Goal: Task Accomplishment & Management: Manage account settings

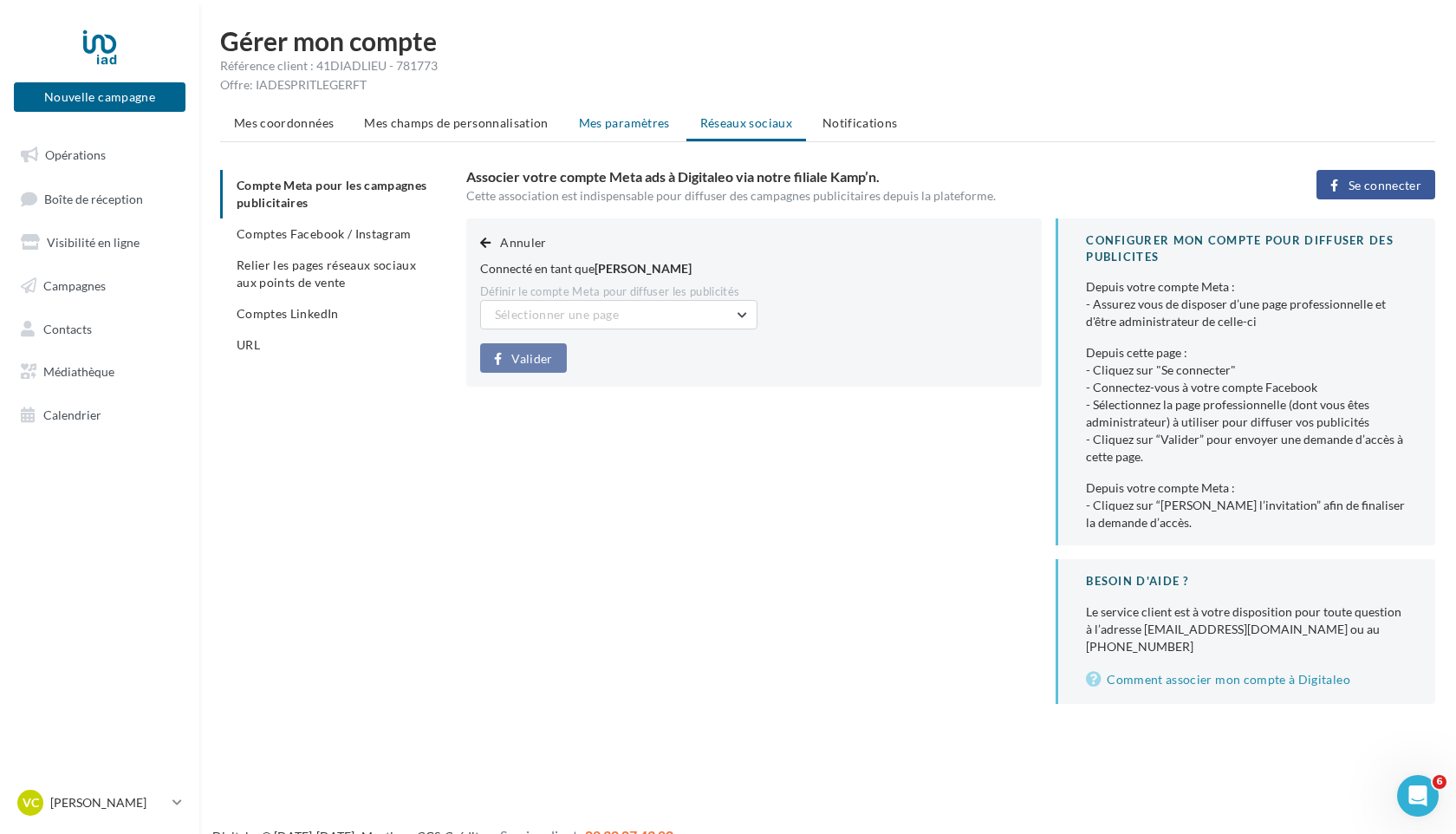
click at [633, 124] on span "Mes paramètres" at bounding box center [624, 123] width 91 height 15
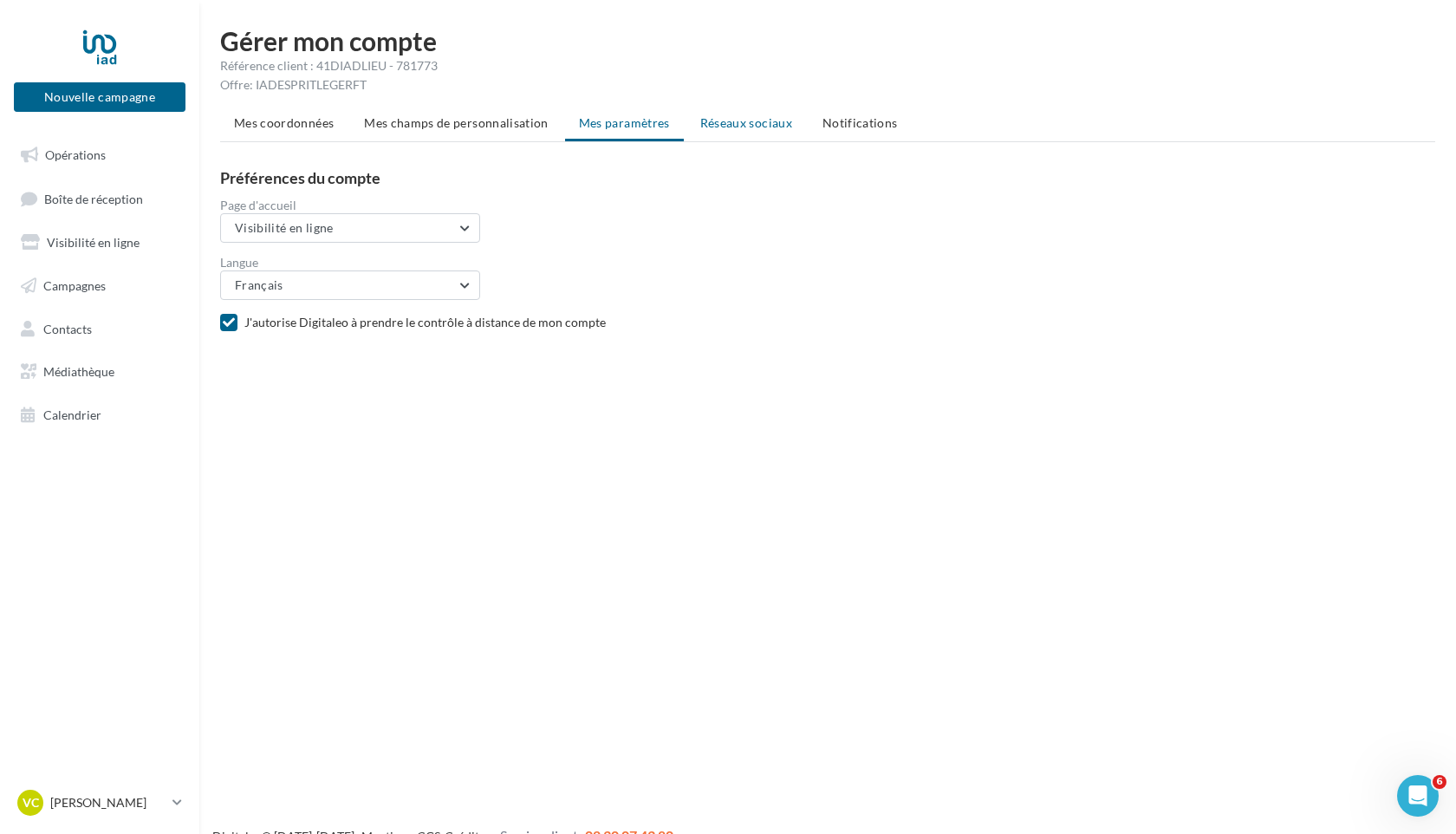
click at [766, 121] on span "Réseaux sociaux" at bounding box center [746, 123] width 92 height 15
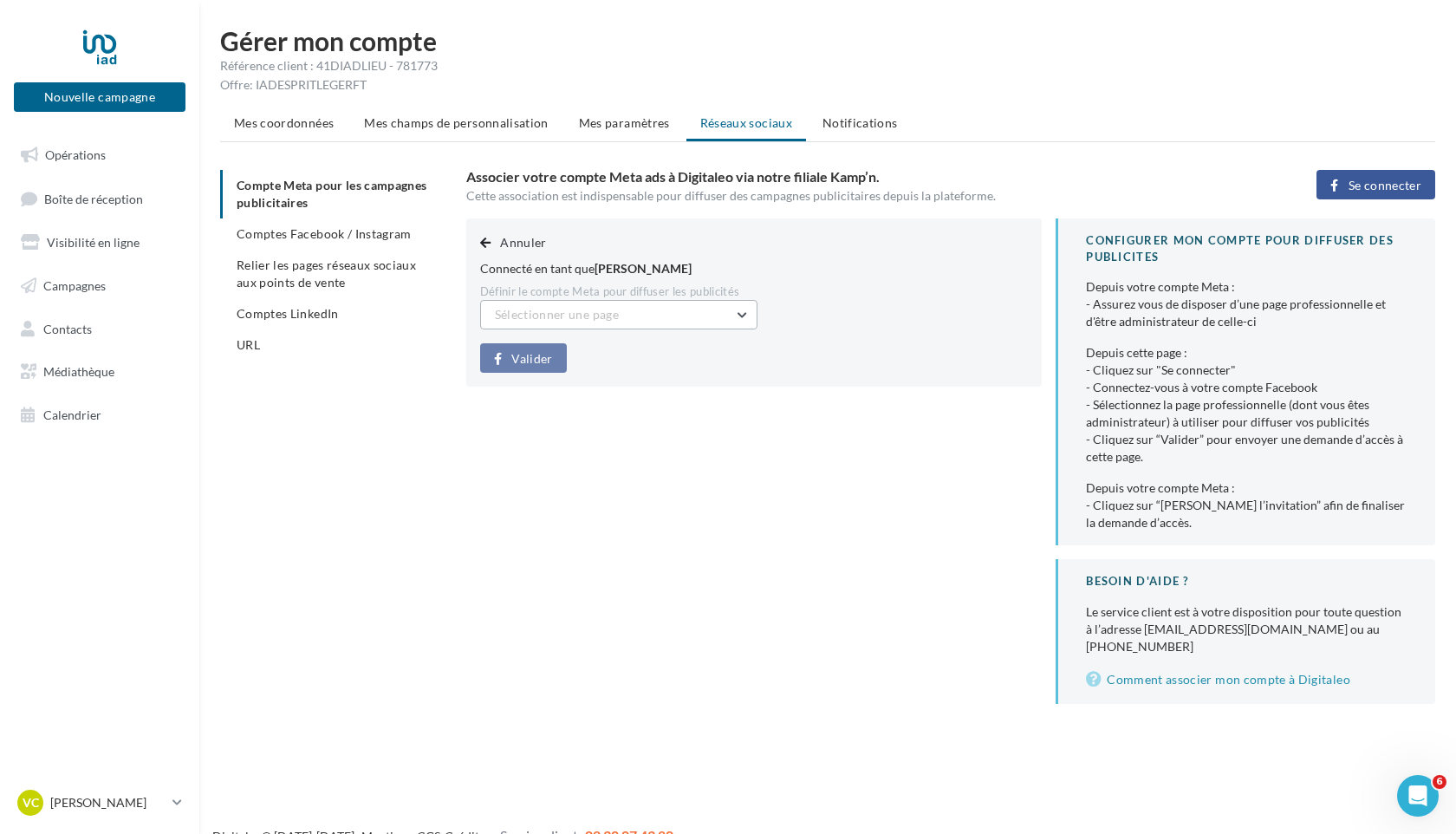
click at [743, 317] on button "Sélectionner une page" at bounding box center [618, 314] width 277 height 29
click at [631, 375] on span "[PERSON_NAME]- conseillère immobilier indépendante IAD (Admin)" at bounding box center [611, 367] width 206 height 32
click at [351, 227] on li "Comptes Facebook / Instagram" at bounding box center [336, 233] width 232 height 31
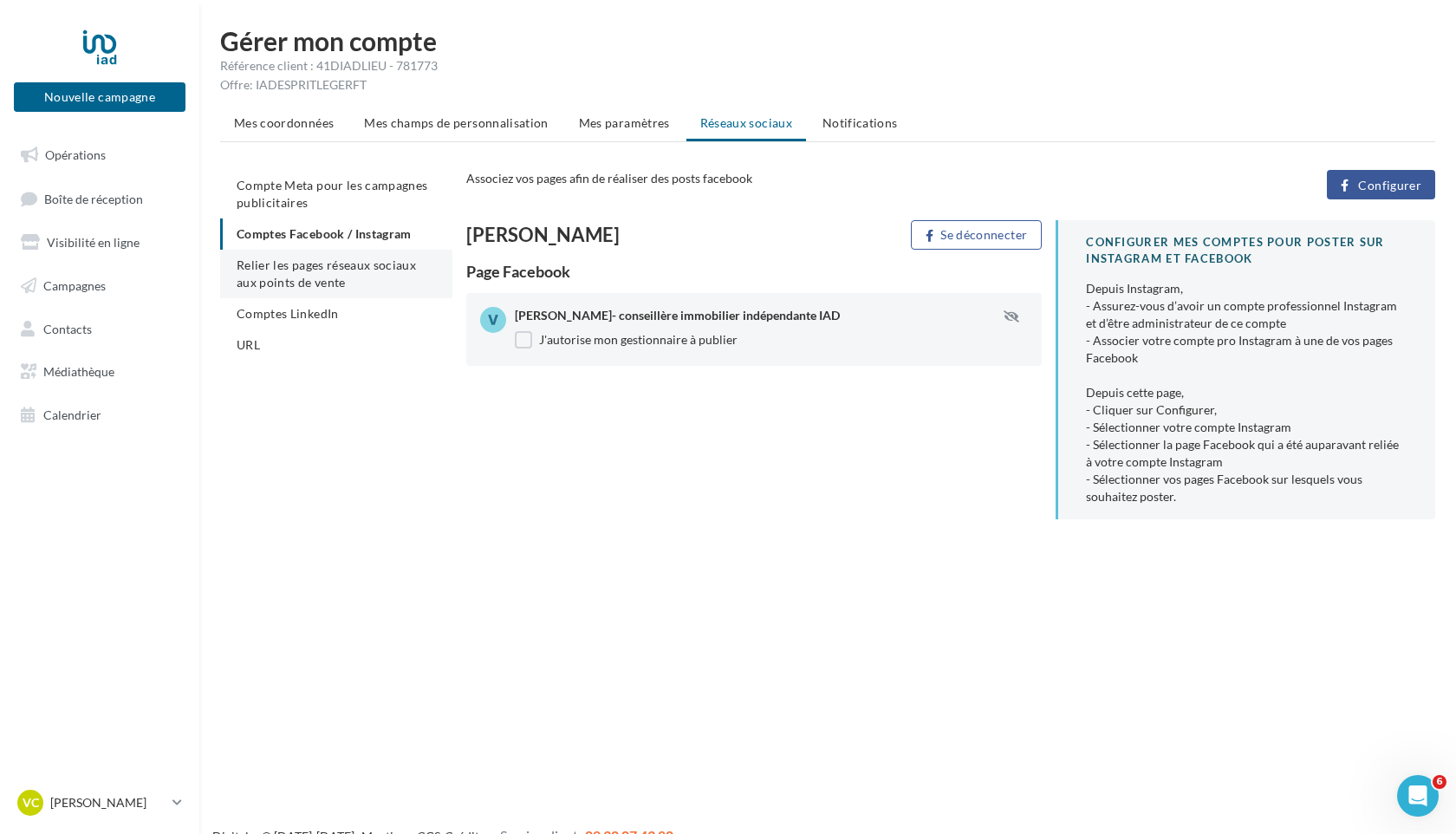
click at [351, 274] on li "Relier les pages réseaux sociaux aux points de vente" at bounding box center [336, 274] width 232 height 49
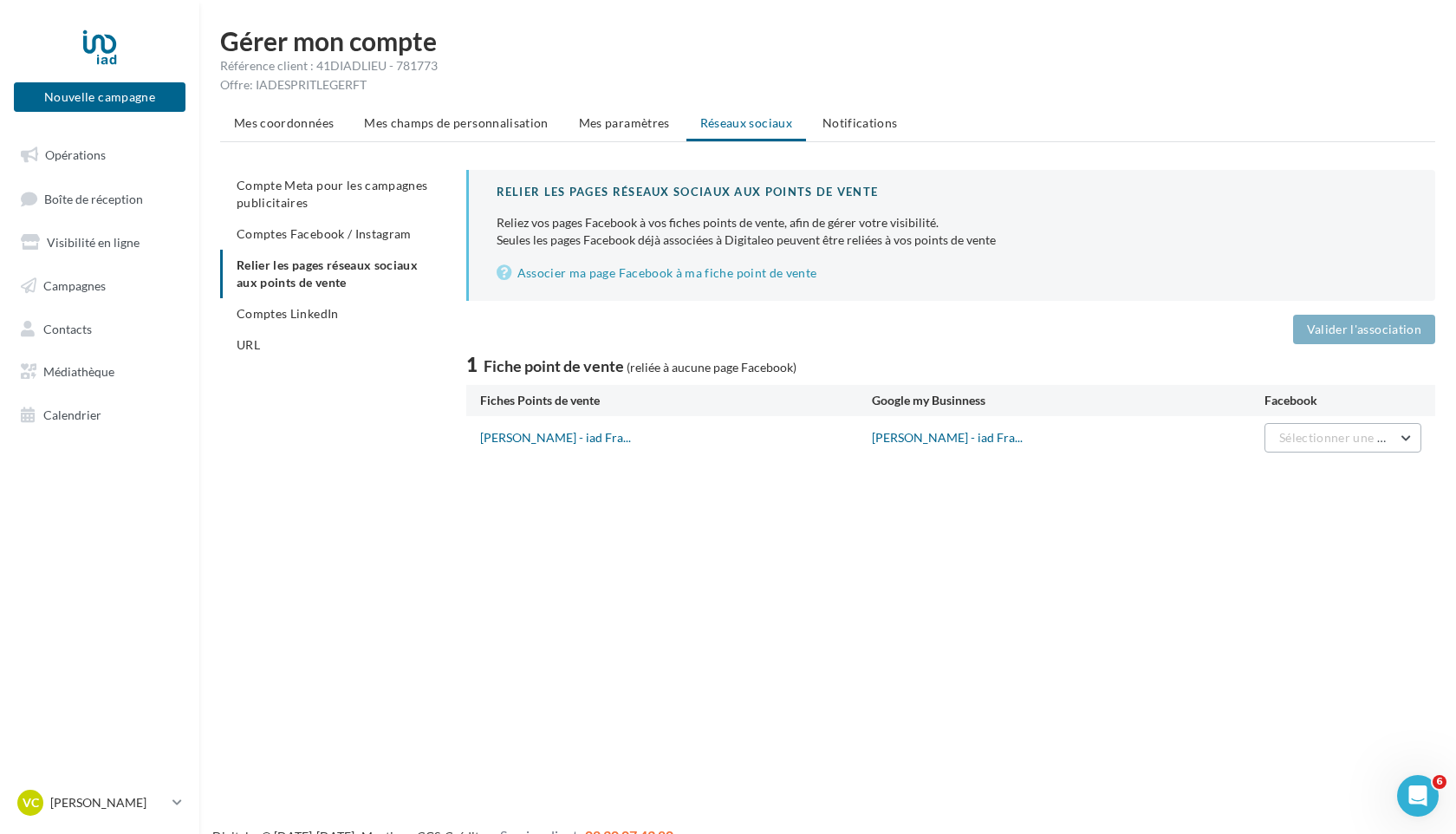
click at [1409, 438] on button "Sélectionner une page" at bounding box center [1342, 437] width 156 height 29
click at [1303, 619] on div "Nouvelle campagne Nouvelle campagne Opérations Boîte de réception Visibilité en…" at bounding box center [728, 445] width 1456 height 834
click at [275, 313] on span "Comptes LinkedIn" at bounding box center [287, 313] width 102 height 15
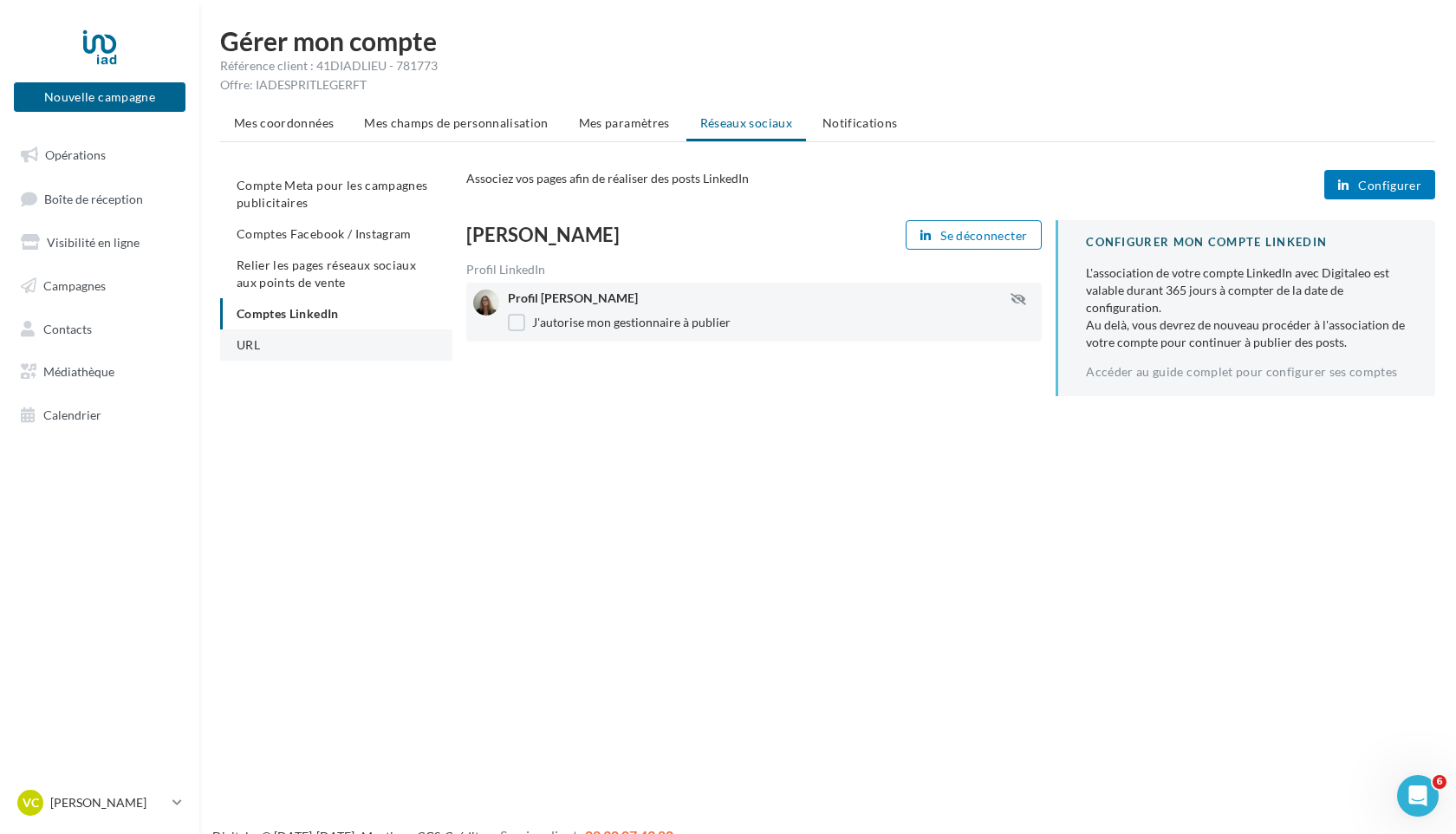
click at [237, 342] on span "URL" at bounding box center [247, 345] width 23 height 15
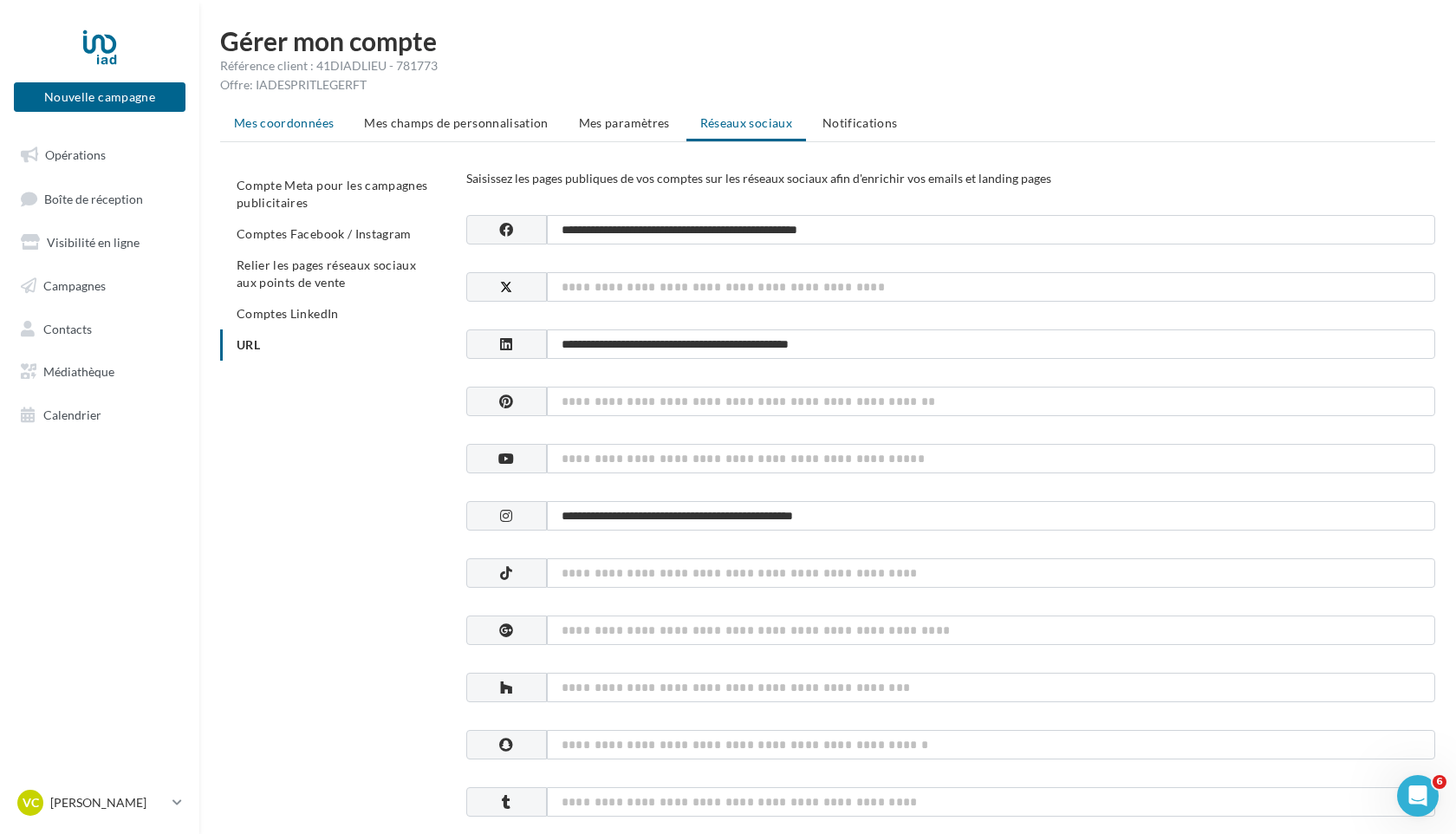
click at [271, 121] on span "Mes coordonnées" at bounding box center [284, 123] width 99 height 15
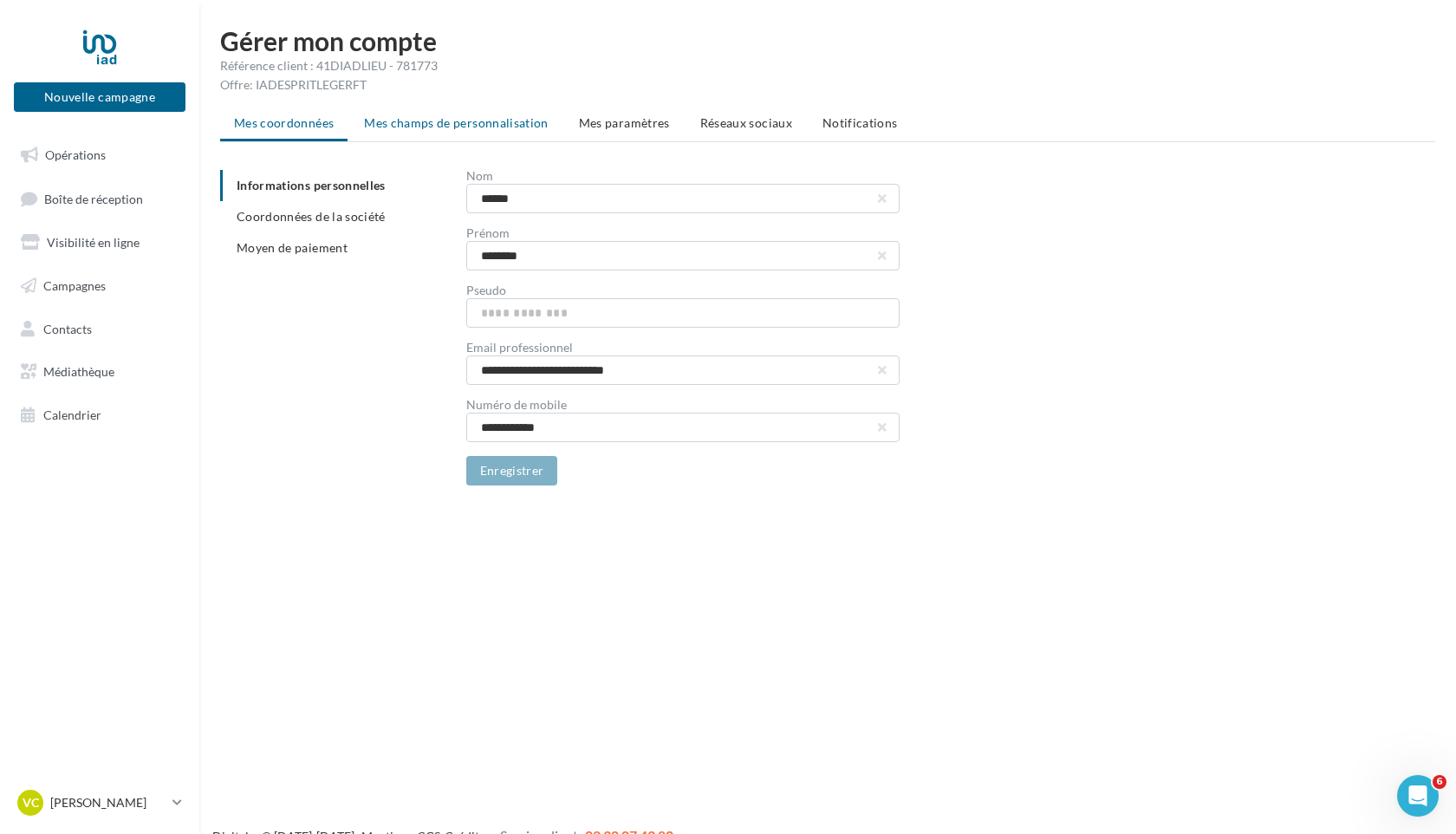
click at [397, 125] on span "Mes champs de personnalisation" at bounding box center [455, 123] width 185 height 15
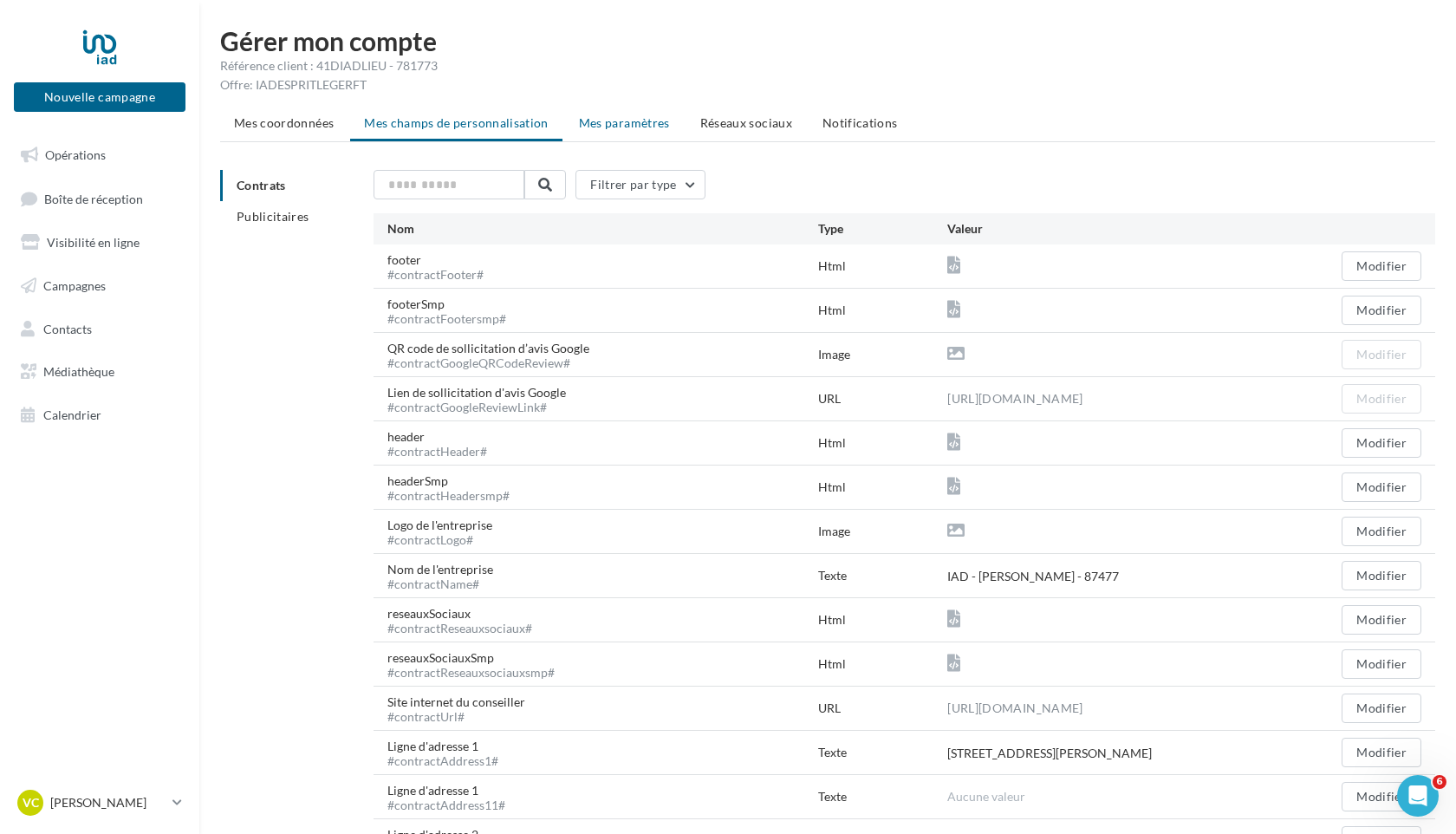
click at [599, 123] on span "Mes paramètres" at bounding box center [624, 123] width 91 height 15
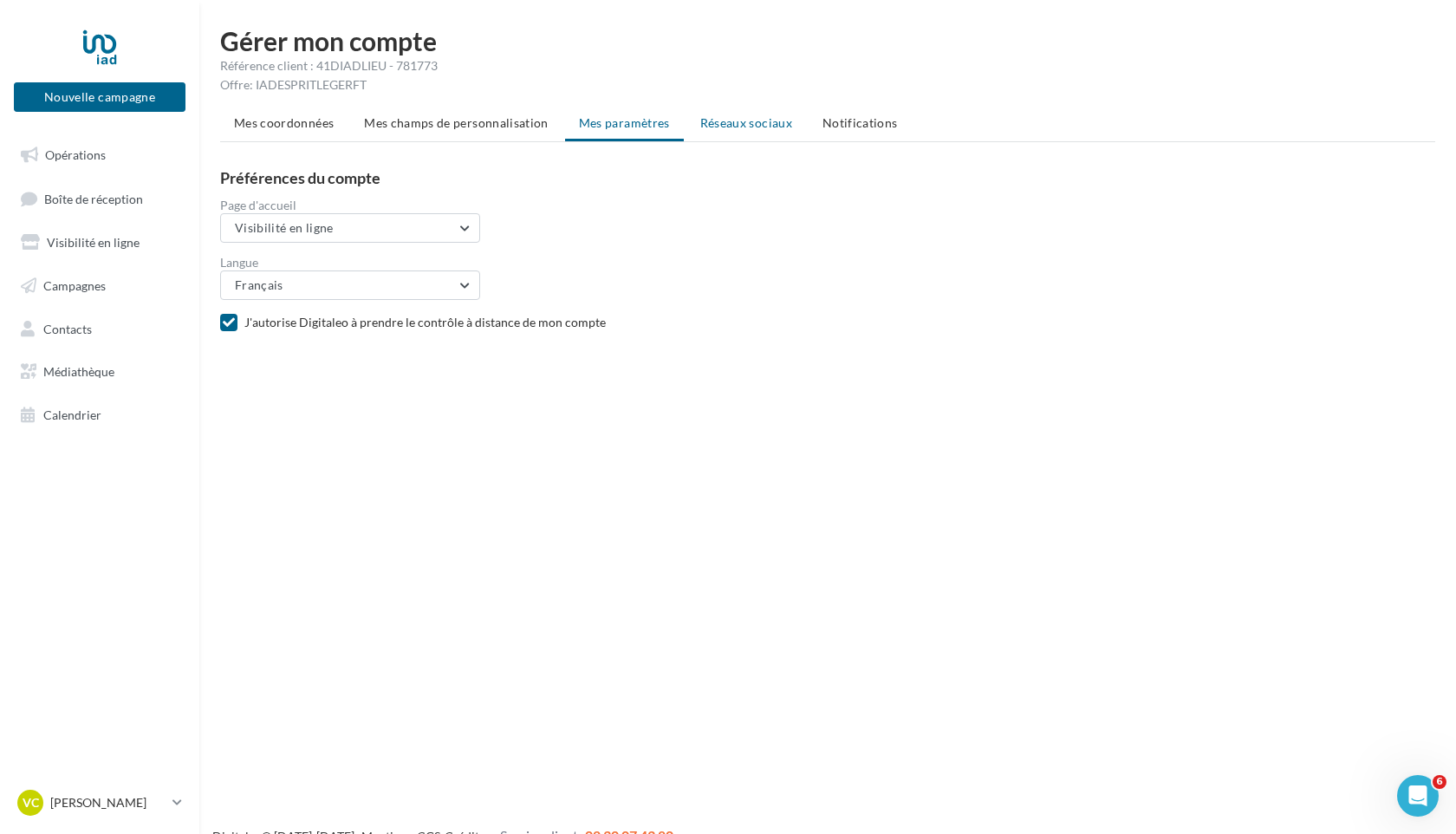
click at [732, 122] on span "Réseaux sociaux" at bounding box center [746, 123] width 92 height 15
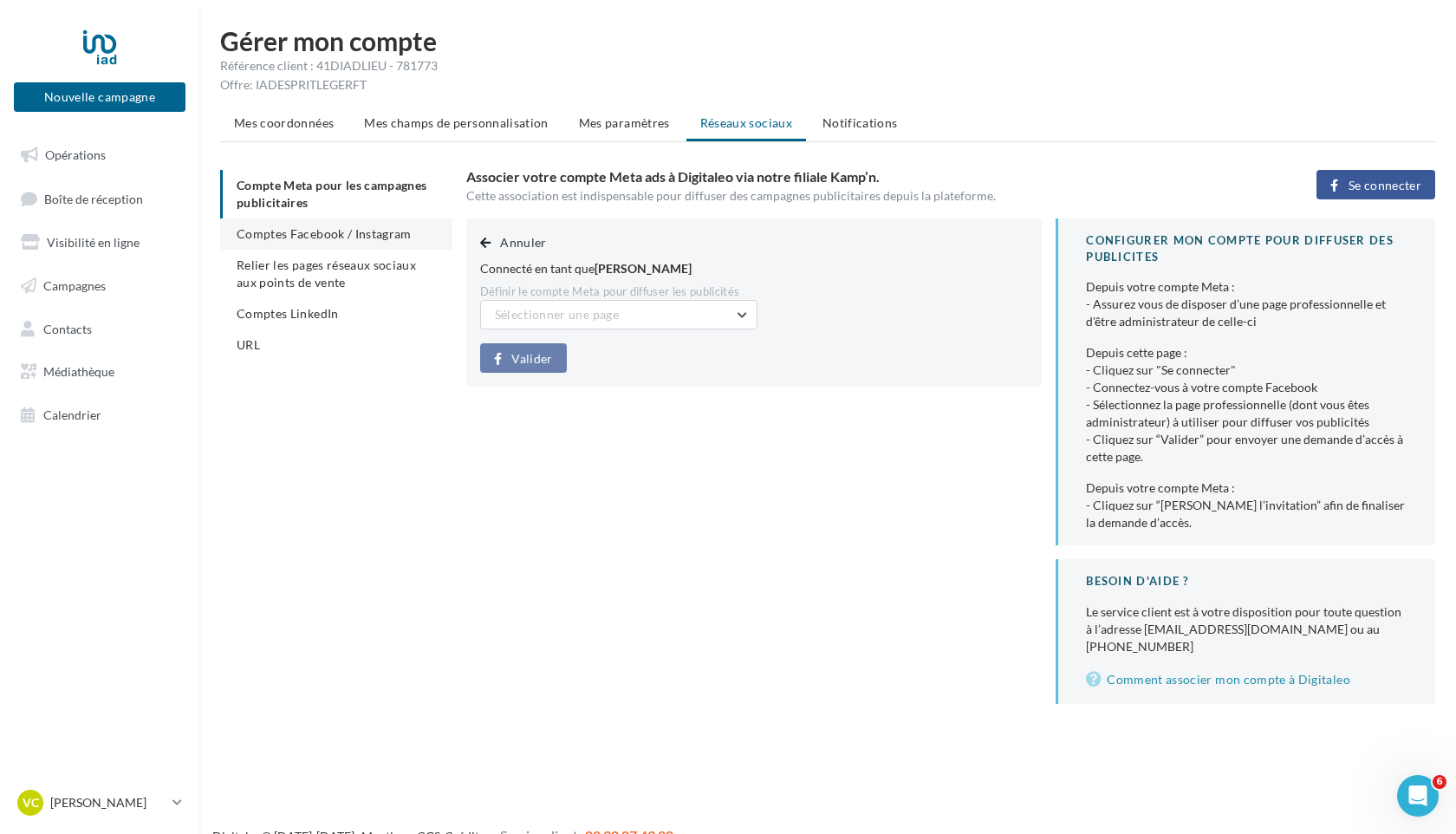
click at [252, 236] on span "Comptes Facebook / Instagram" at bounding box center [323, 233] width 175 height 15
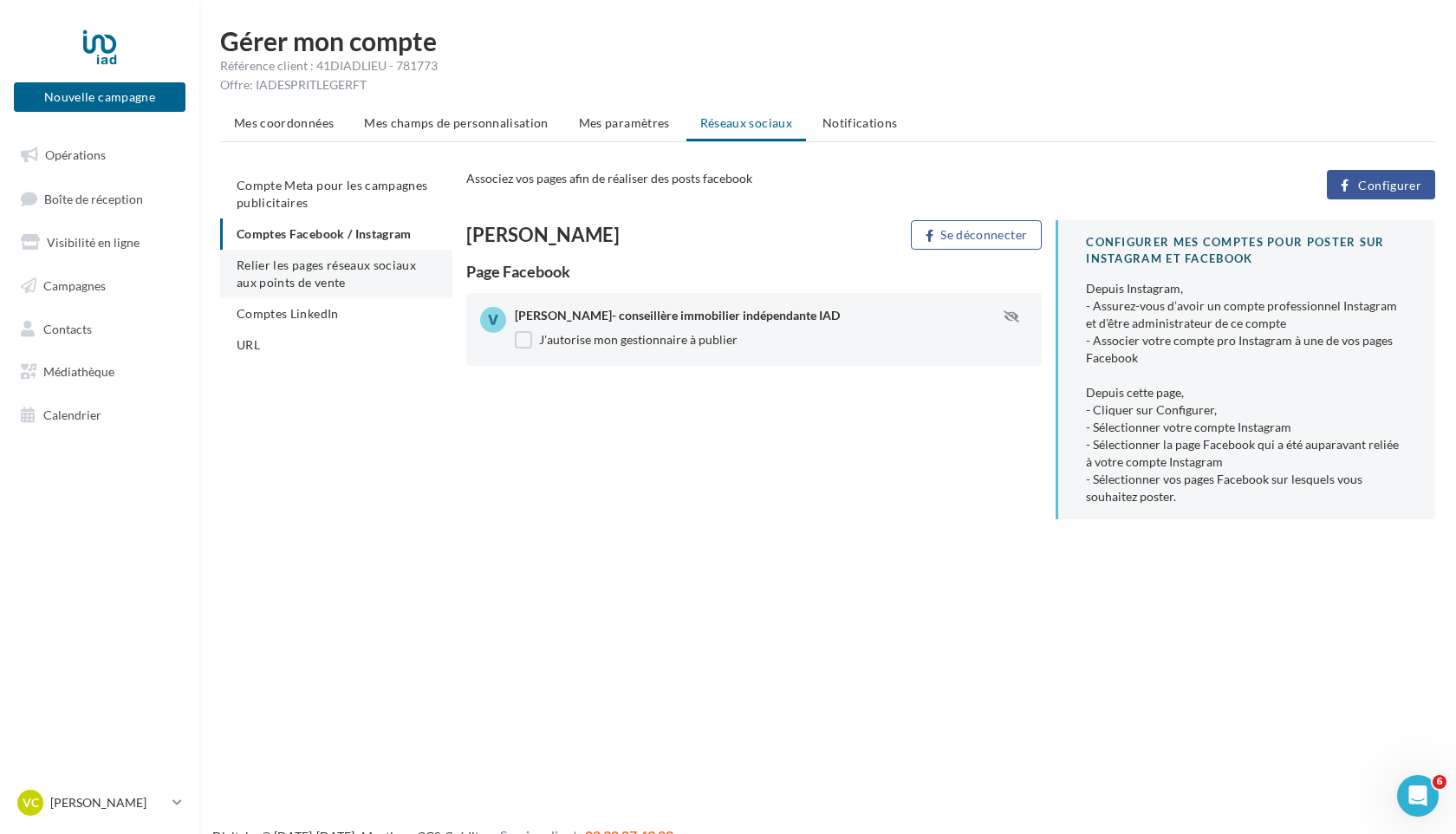
click at [254, 277] on span "Relier les pages réseaux sociaux aux points de vente" at bounding box center [325, 274] width 179 height 32
